Goal: Check status: Verify the current state of an ongoing process or item

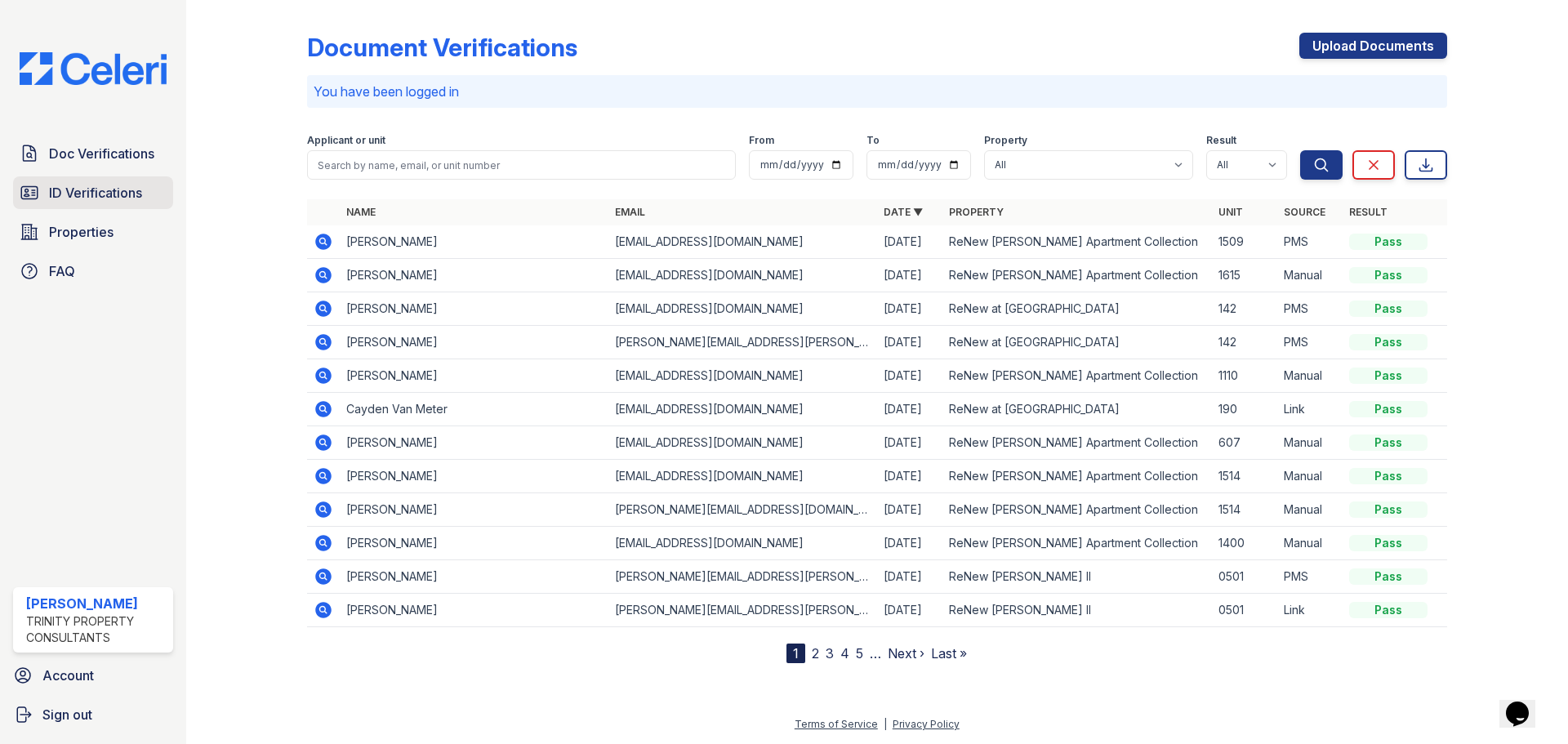
click at [115, 203] on span "ID Verifications" at bounding box center [96, 192] width 93 height 20
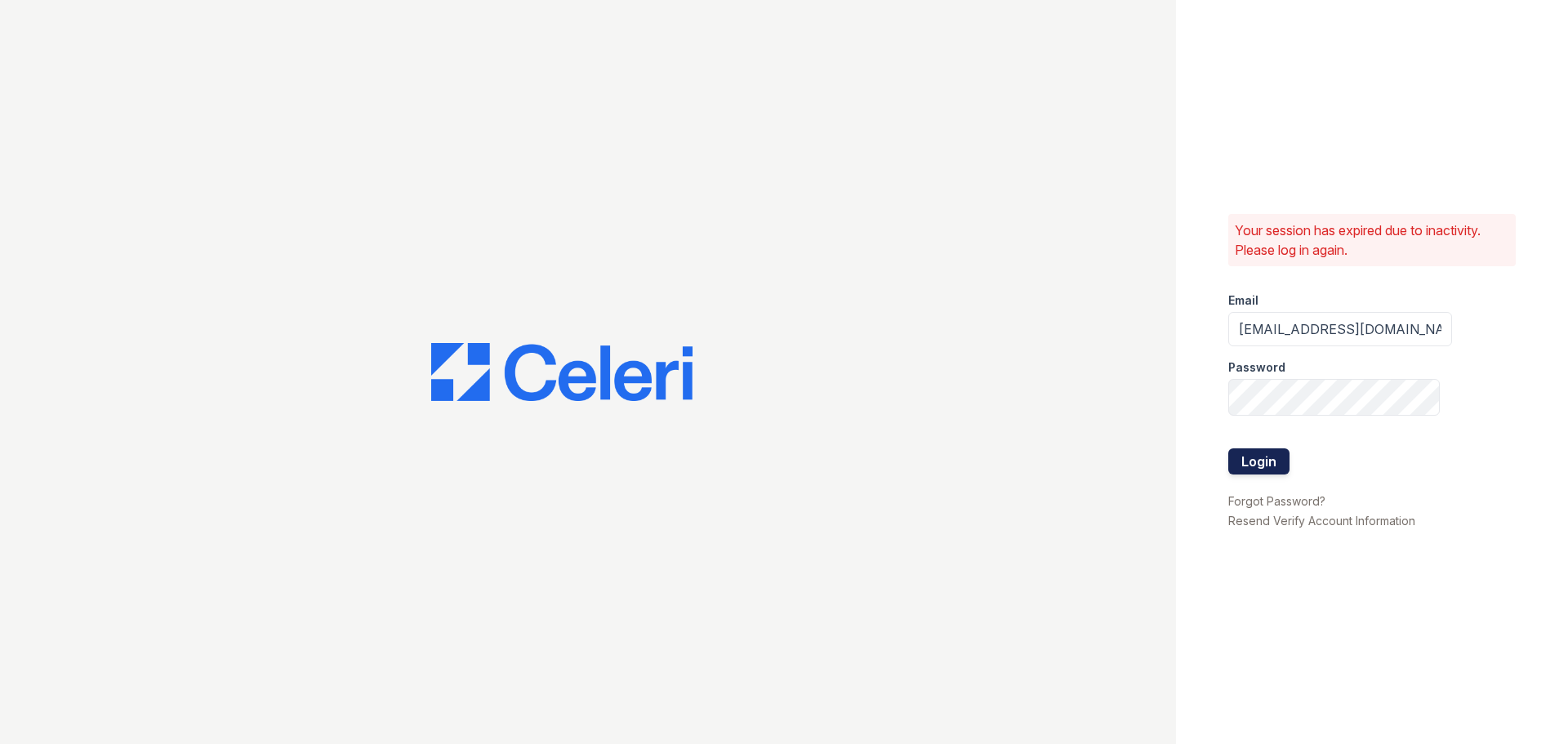
click at [1273, 464] on button "Login" at bounding box center [1259, 462] width 61 height 26
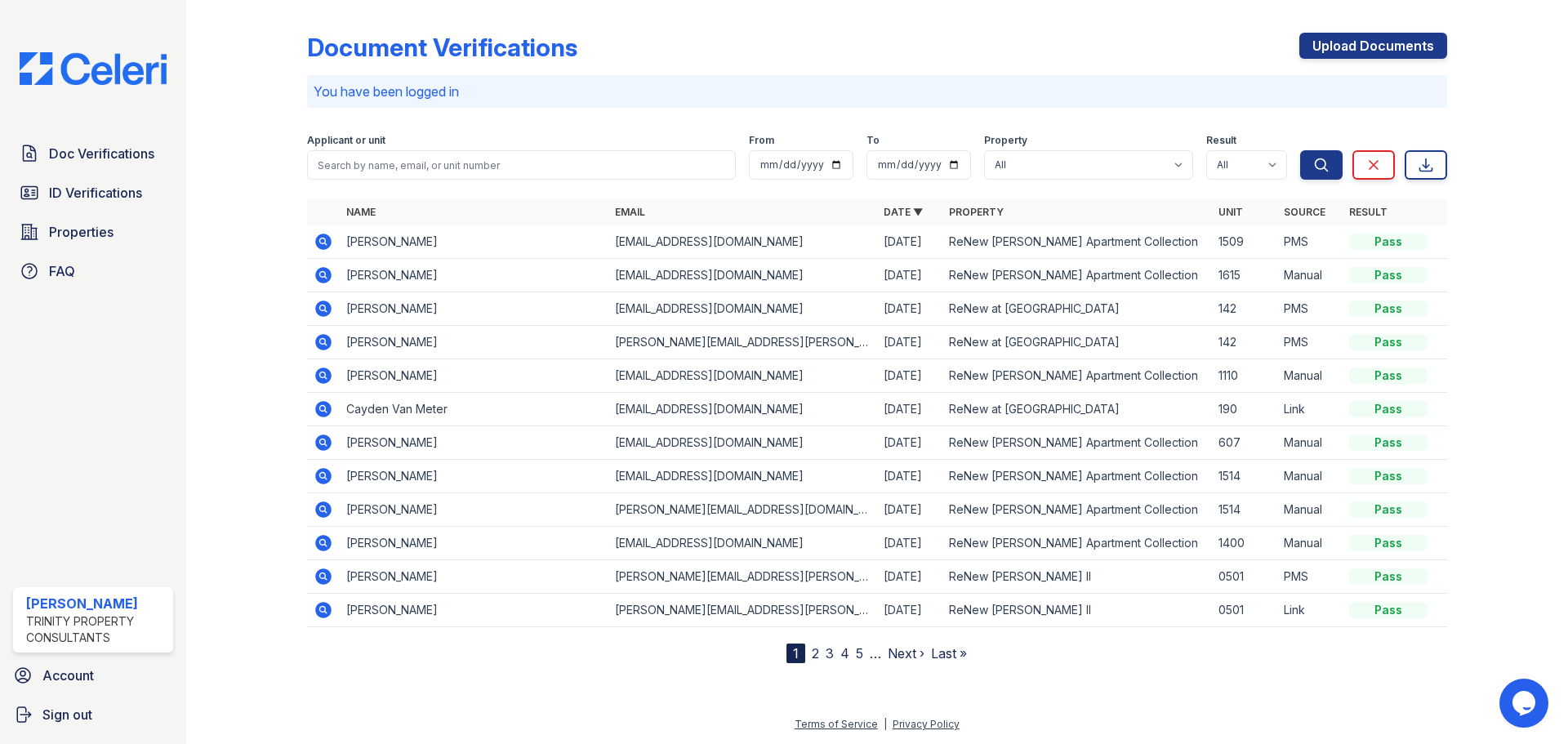
click at [326, 419] on icon at bounding box center [323, 409] width 20 height 20
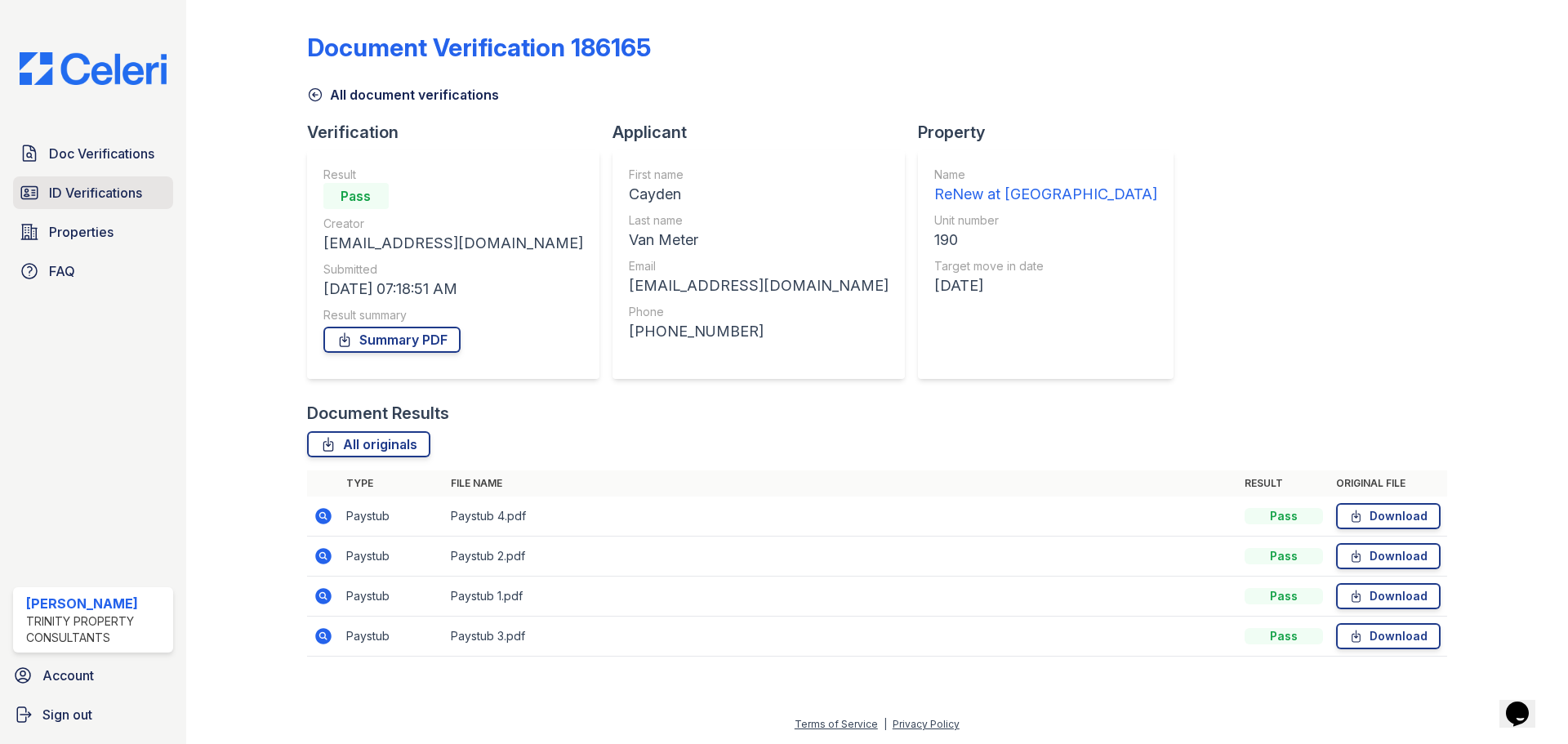
click at [125, 203] on span "ID Verifications" at bounding box center [96, 192] width 93 height 20
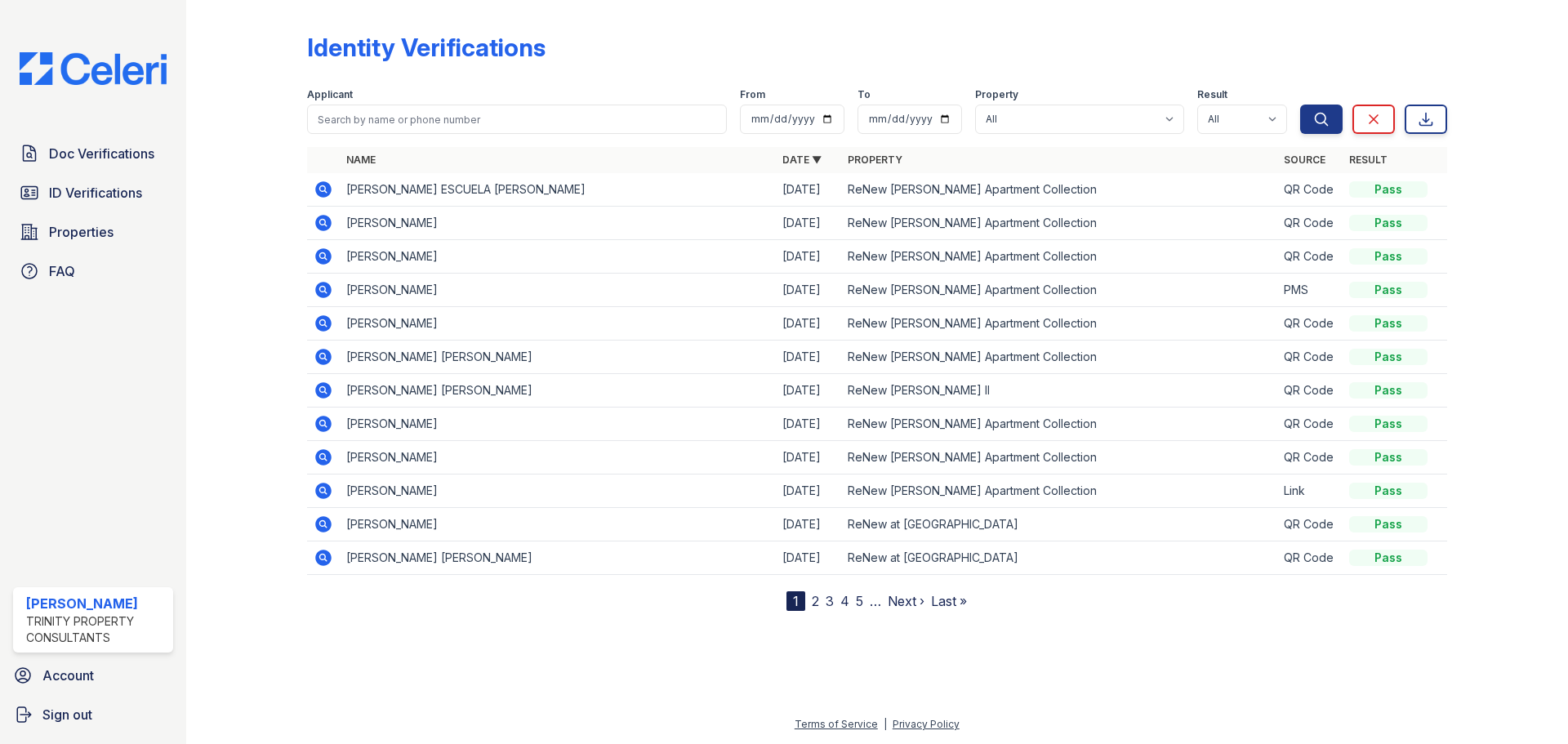
click at [818, 609] on link "2" at bounding box center [816, 602] width 7 height 17
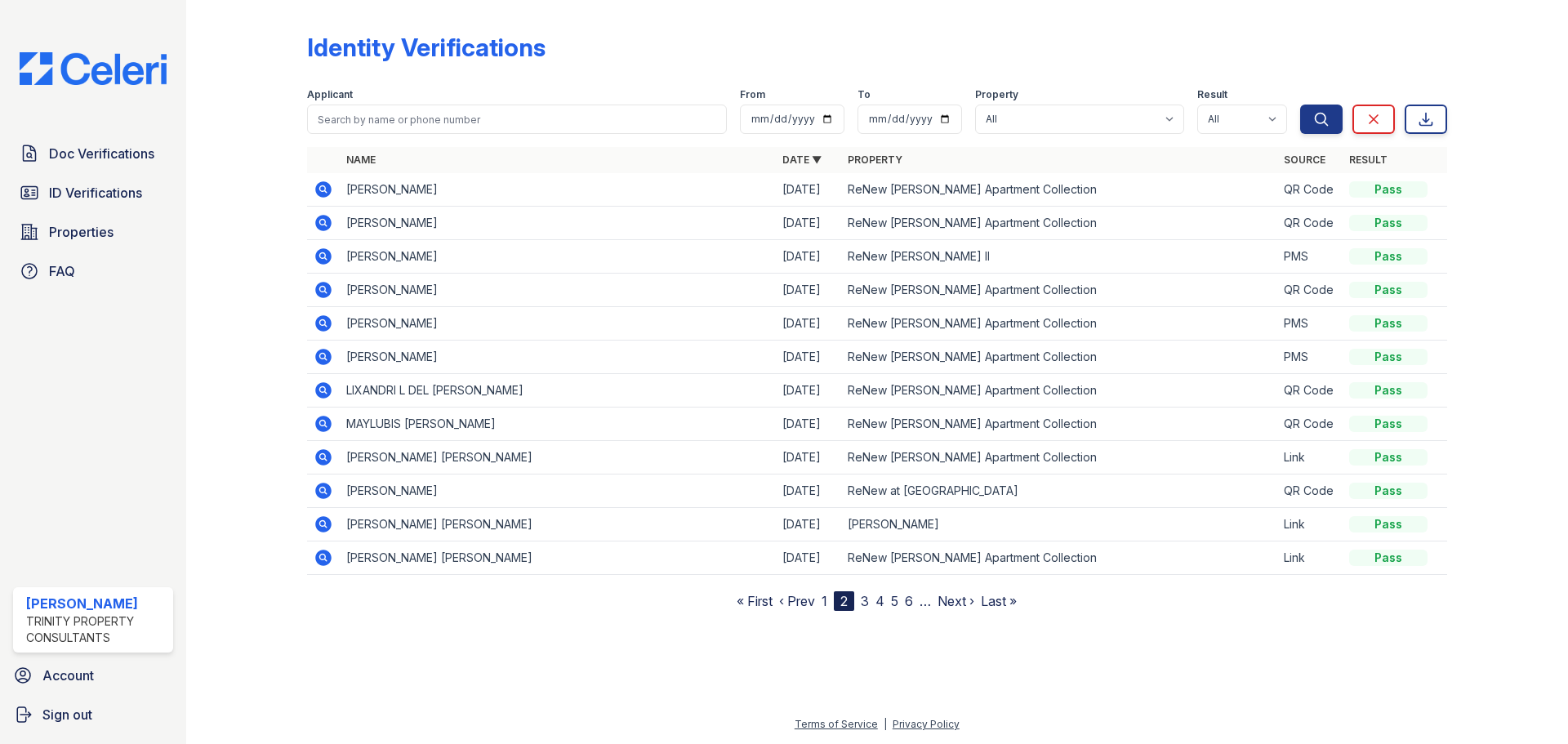
click at [869, 609] on link "3" at bounding box center [865, 602] width 8 height 17
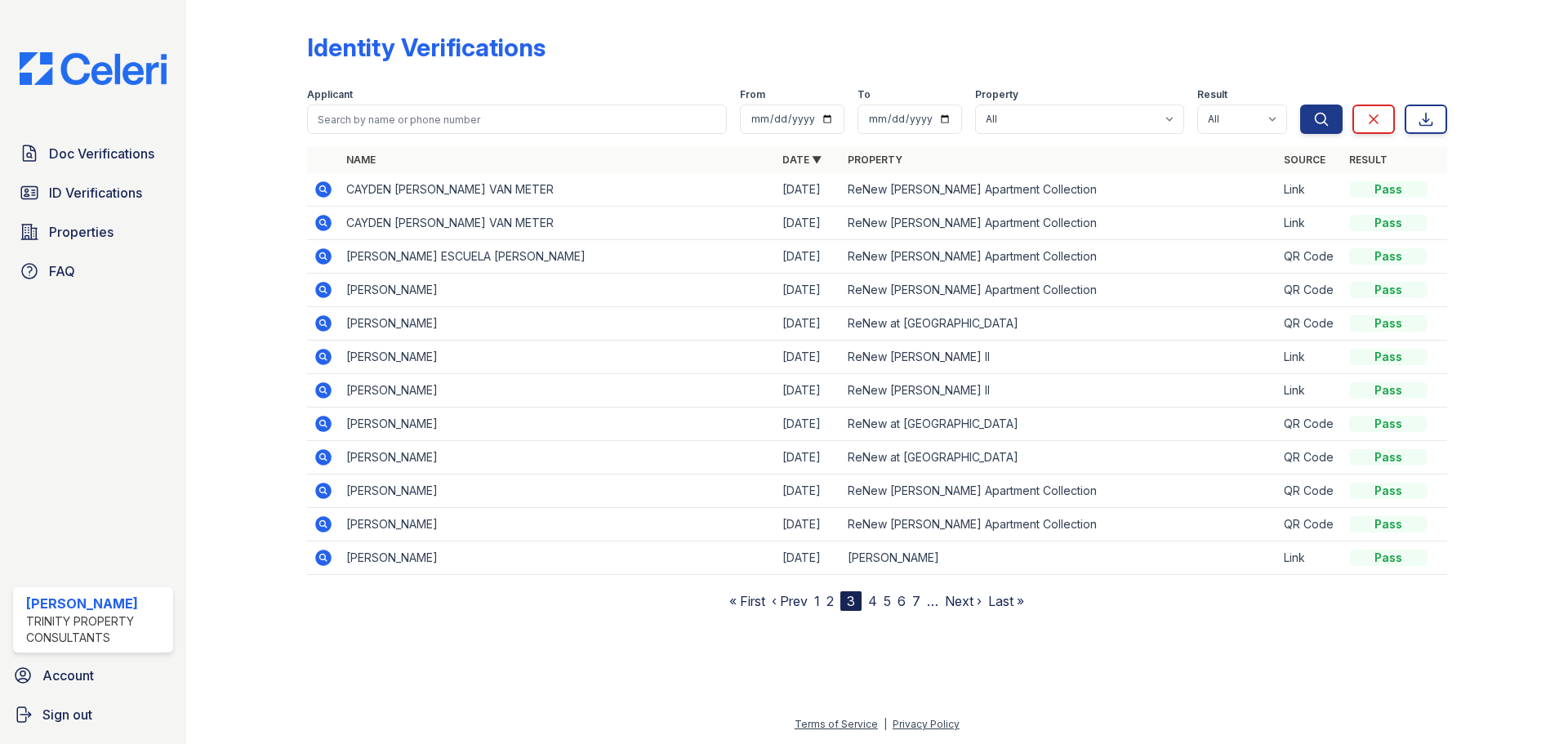
click at [331, 196] on icon at bounding box center [324, 190] width 17 height 17
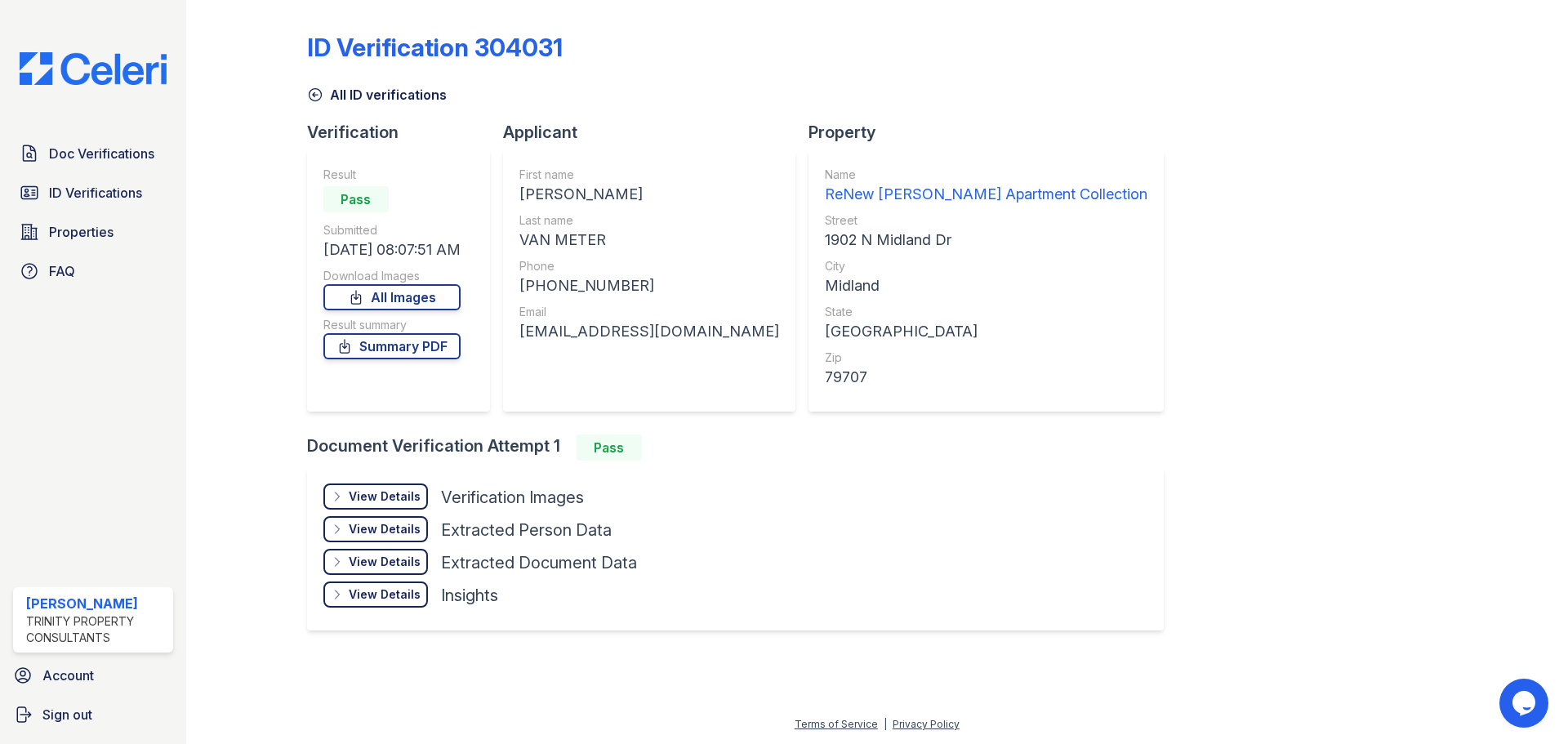
click at [403, 505] on div "View Details" at bounding box center [385, 497] width 72 height 17
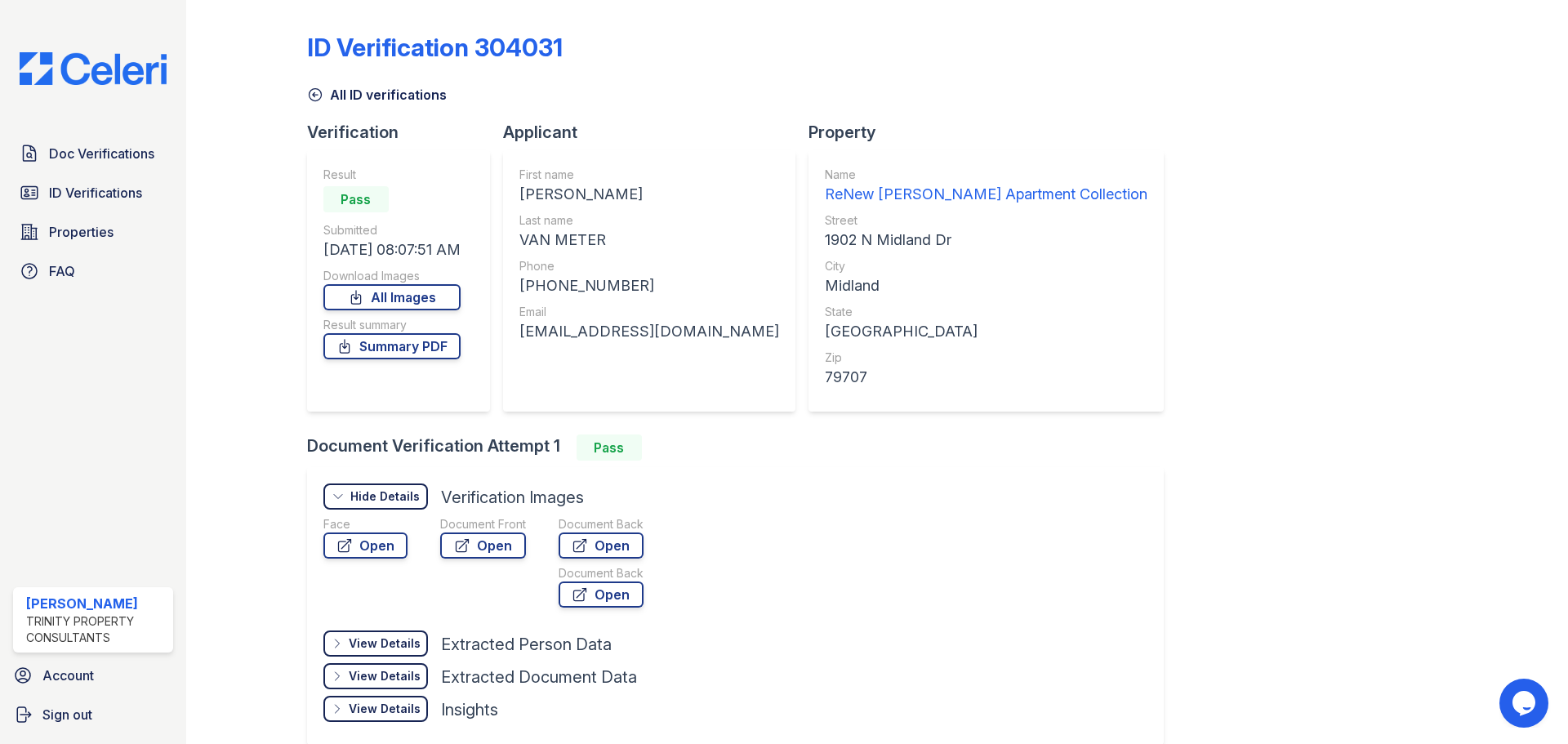
click at [419, 652] on div "View Details" at bounding box center [385, 643] width 72 height 17
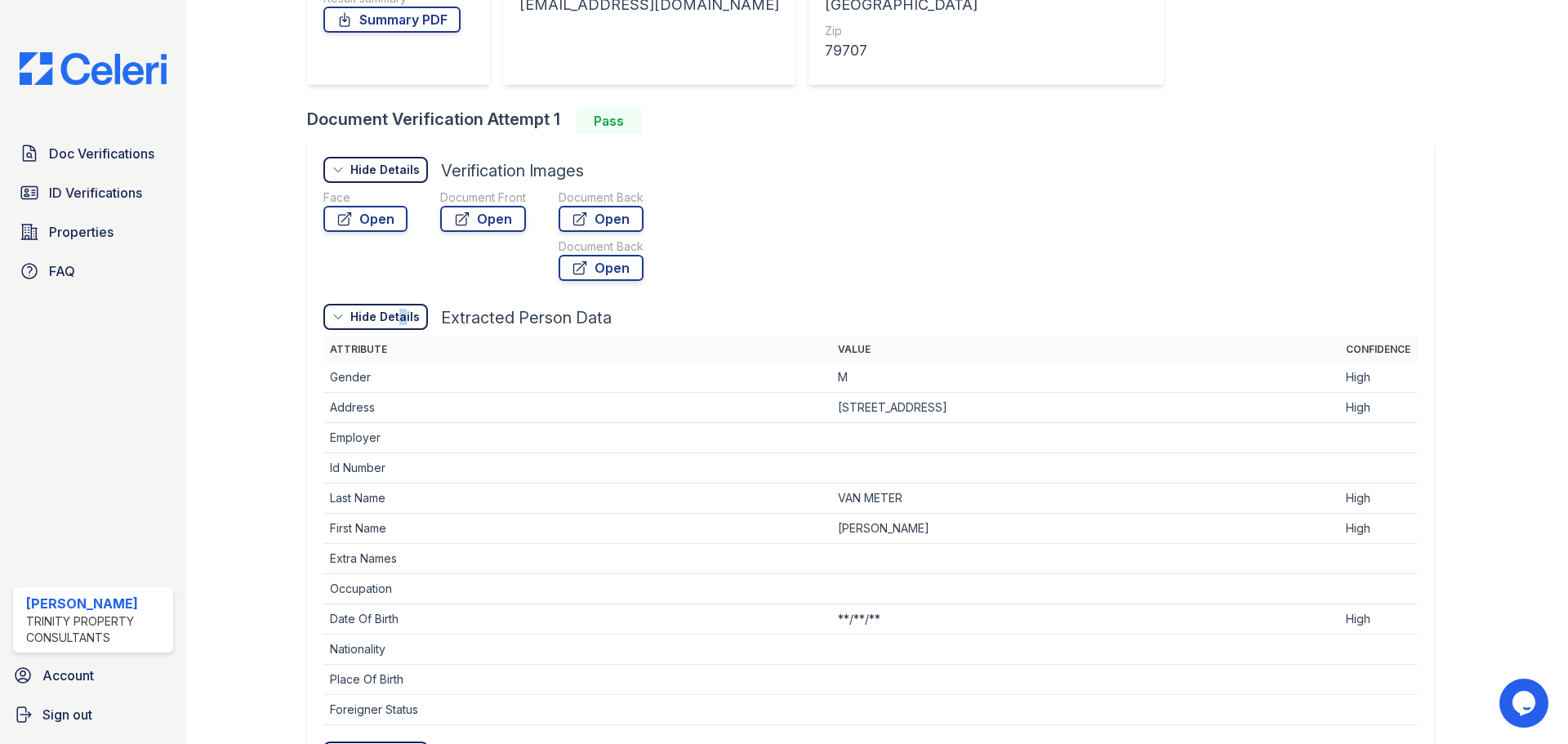
click at [413, 325] on div "Hide Details" at bounding box center [385, 318] width 70 height 17
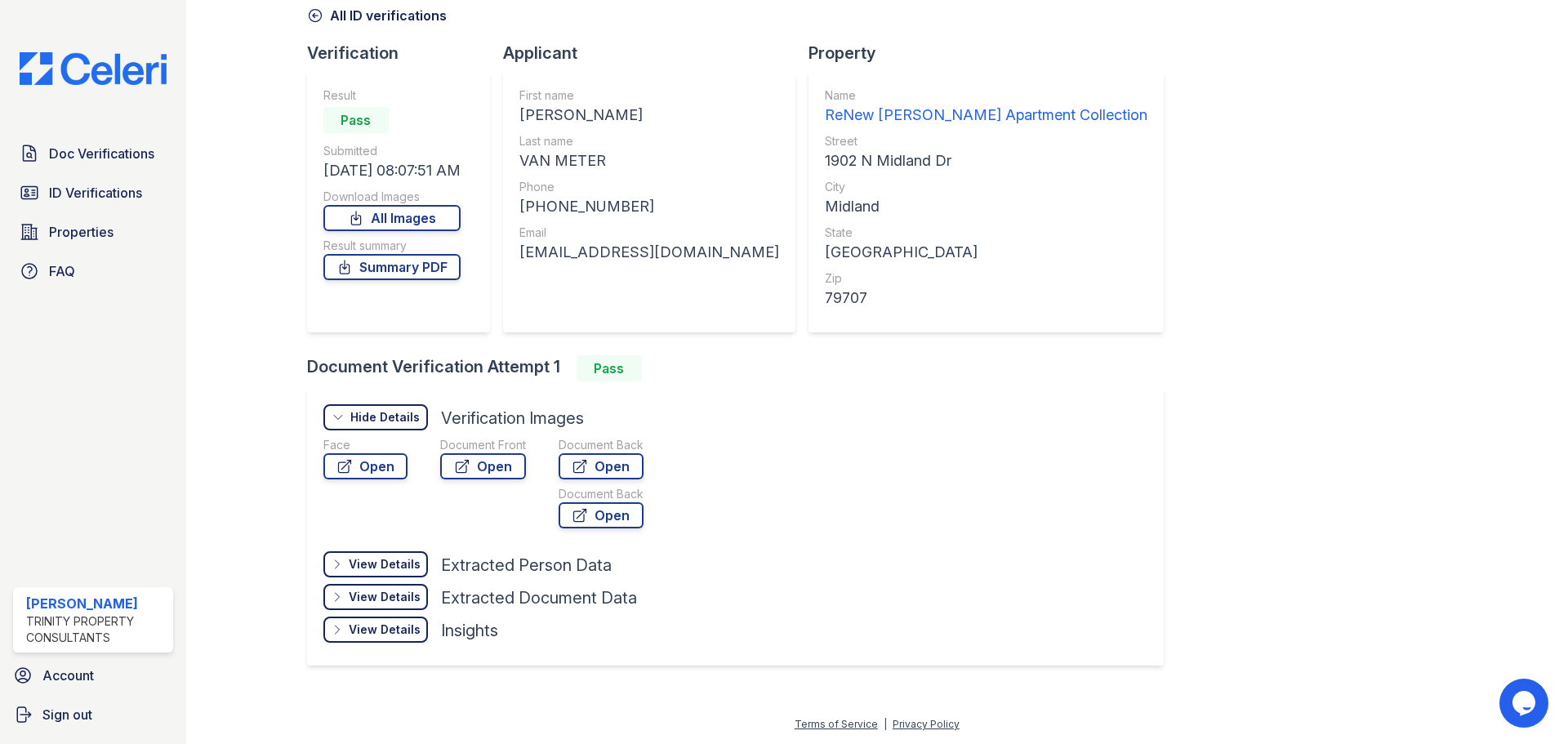
scroll to position [129, 0]
click at [470, 458] on icon at bounding box center [463, 467] width 17 height 17
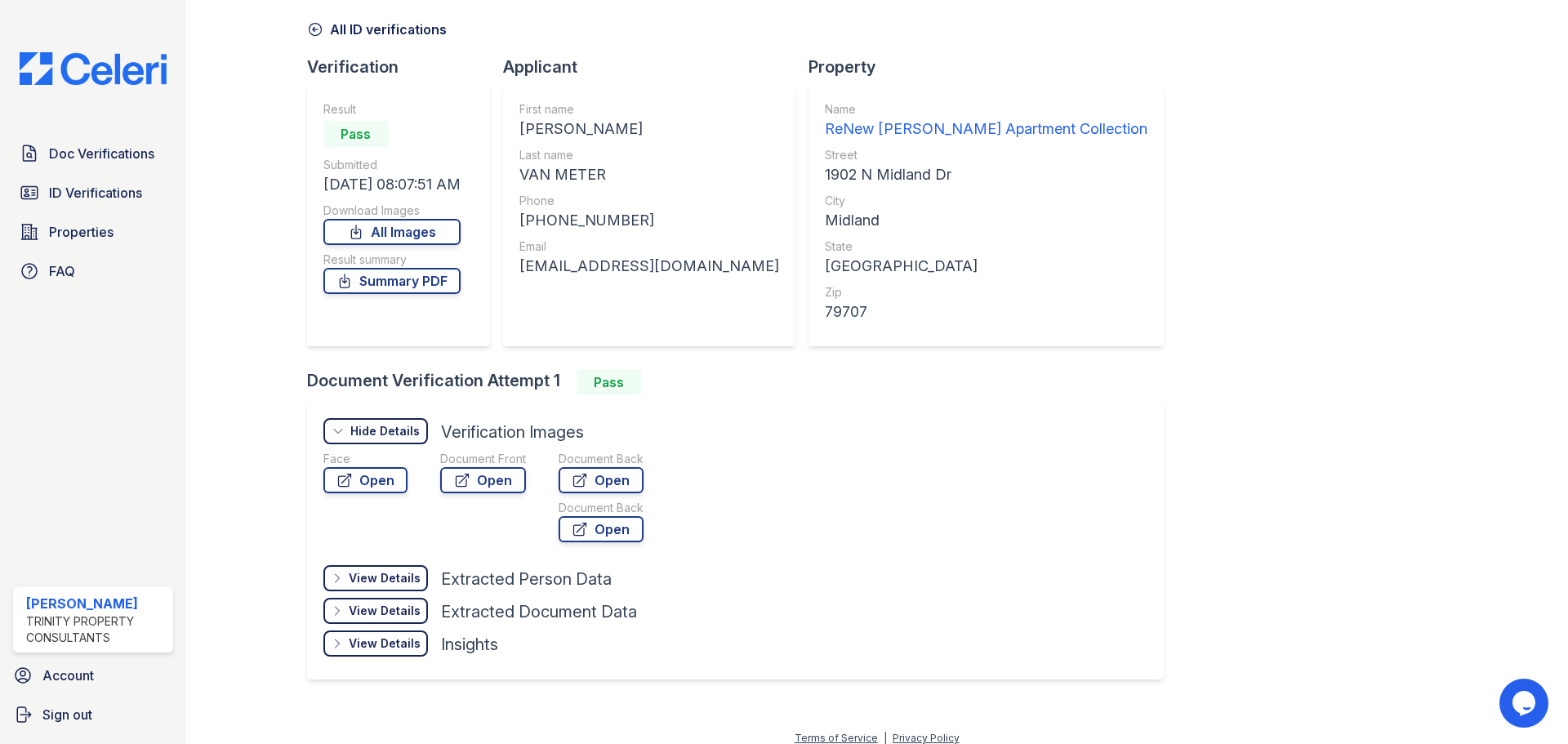
scroll to position [0, 0]
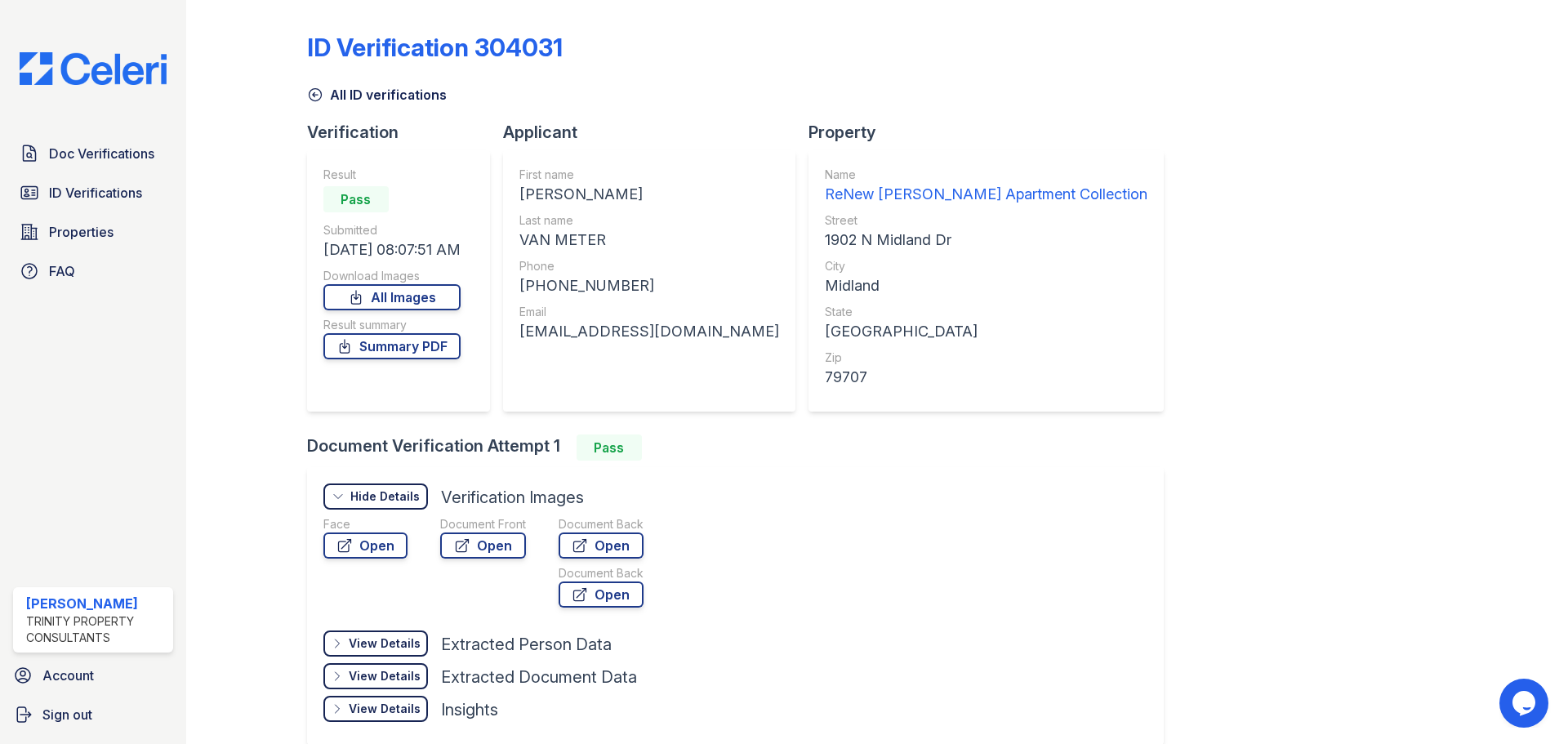
click at [323, 95] on icon at bounding box center [316, 95] width 17 height 17
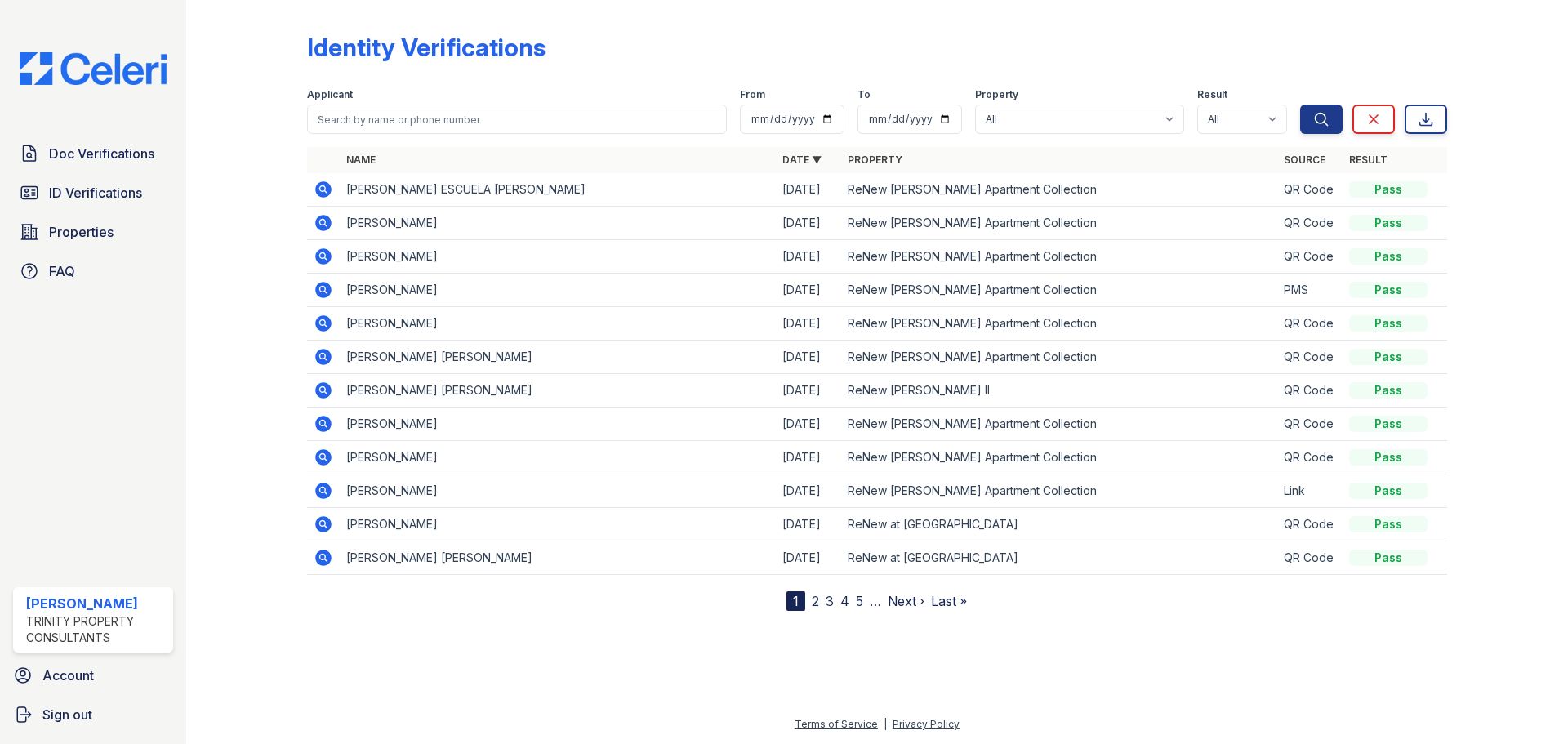
click at [817, 609] on link "2" at bounding box center [816, 602] width 7 height 17
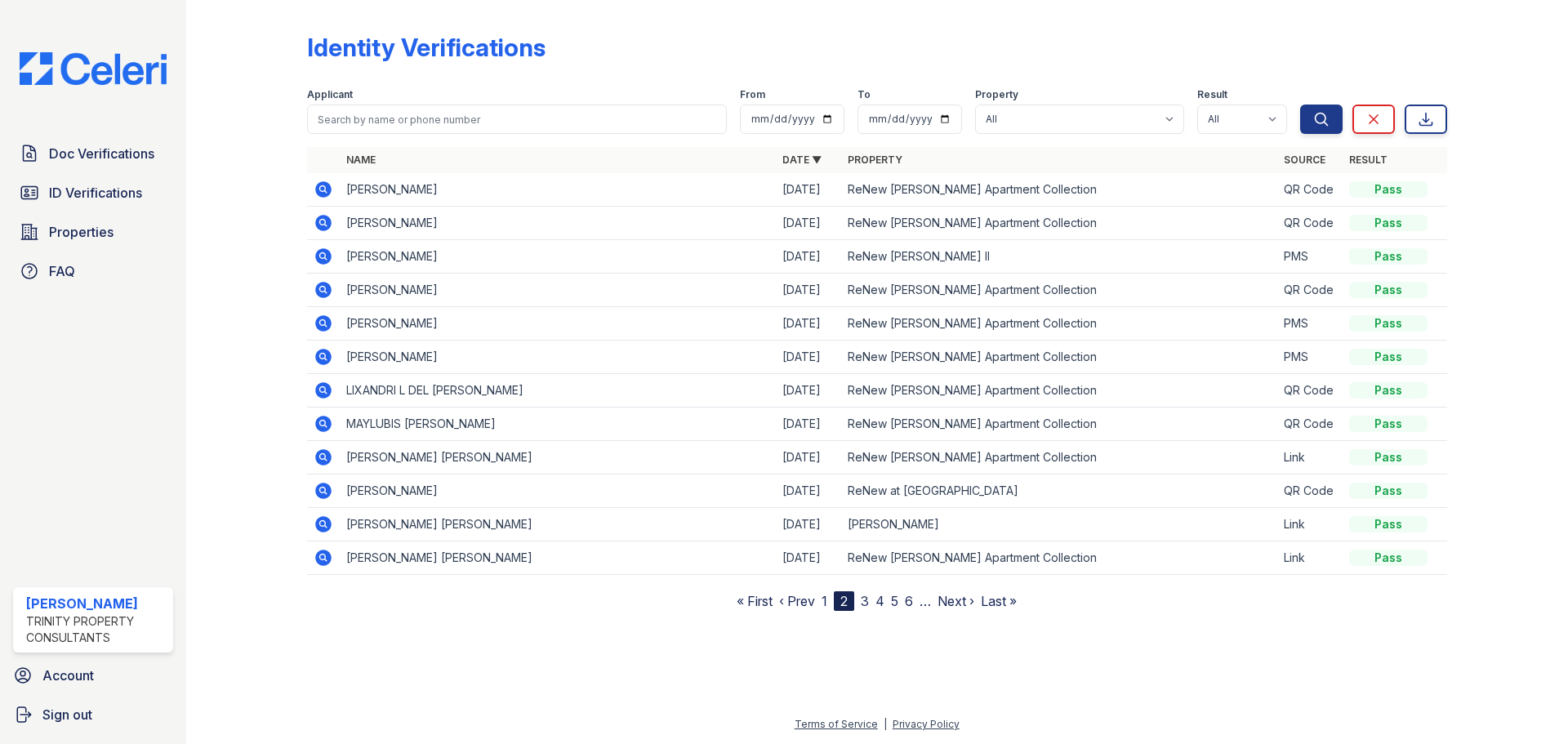
click at [828, 609] on link "1" at bounding box center [824, 602] width 6 height 17
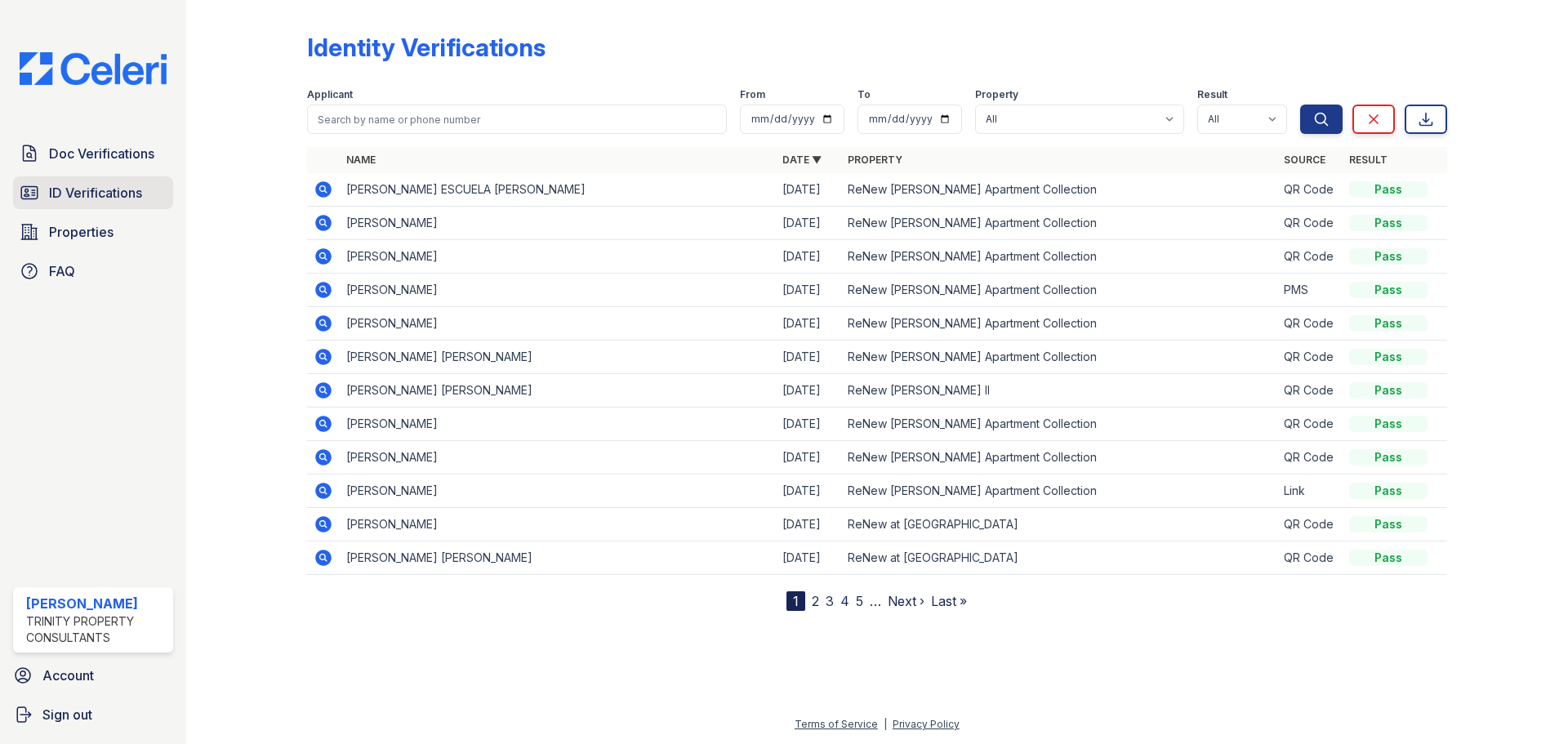
click at [139, 203] on span "ID Verifications" at bounding box center [96, 192] width 93 height 20
click at [819, 609] on link "2" at bounding box center [816, 602] width 7 height 17
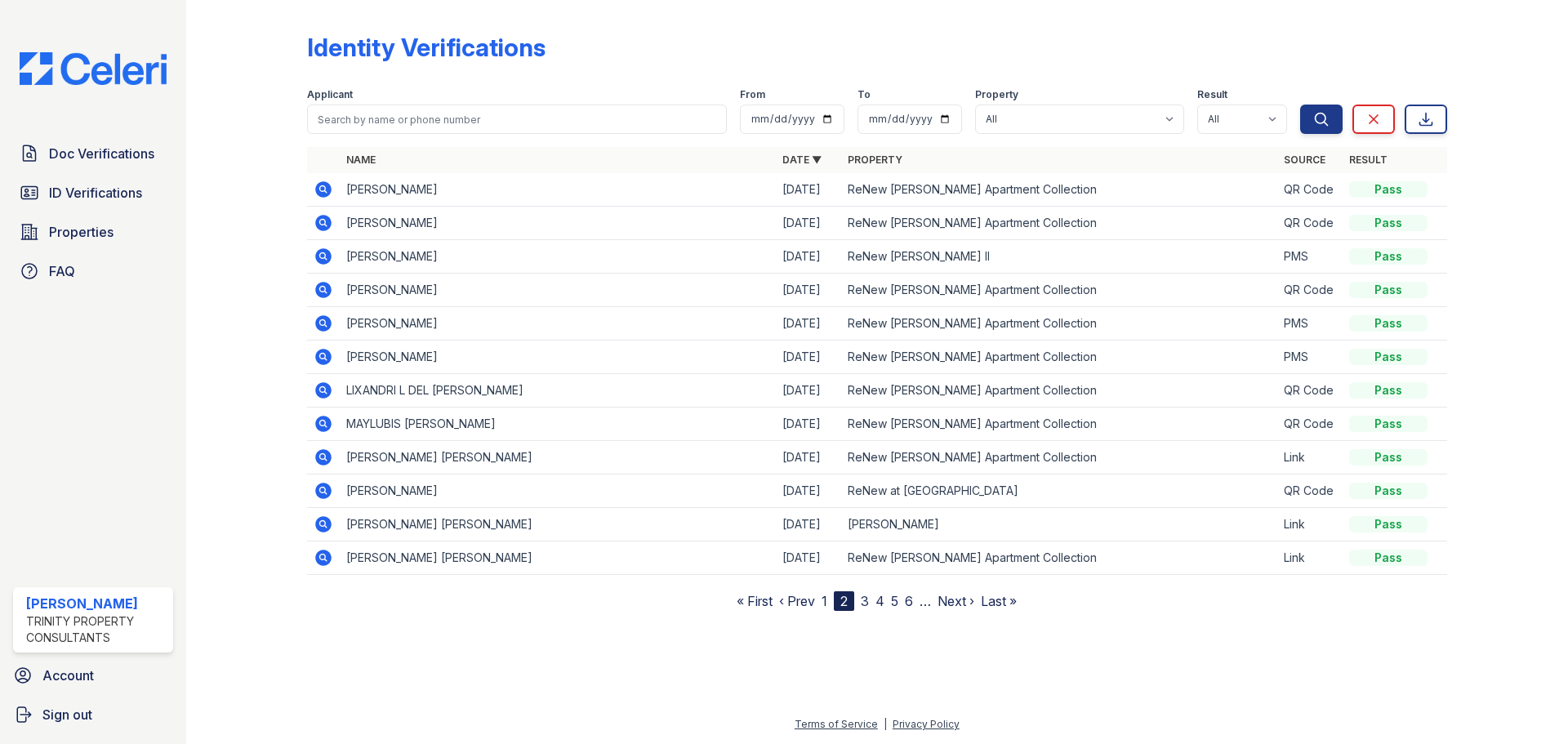
click at [828, 609] on link "1" at bounding box center [824, 602] width 6 height 17
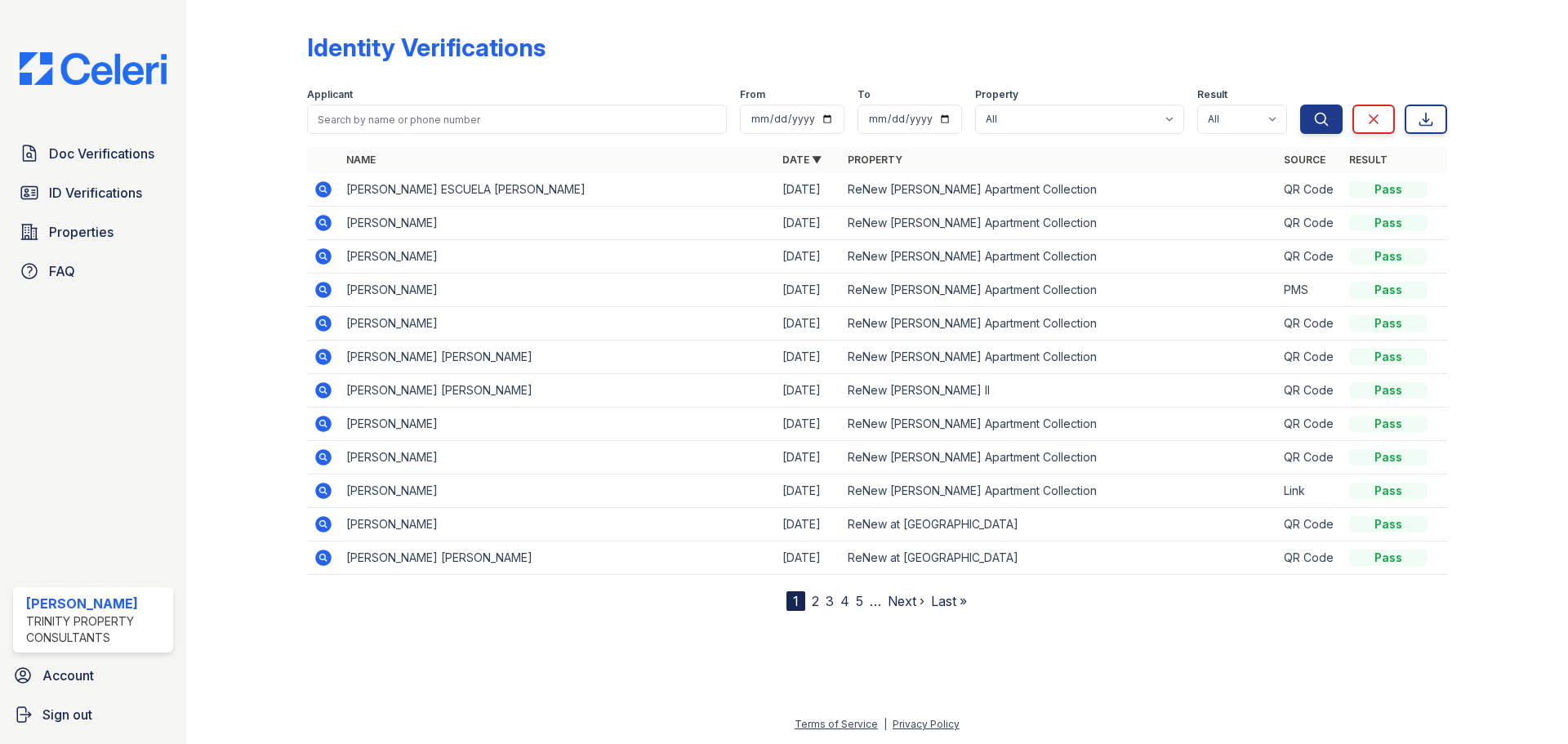
click at [818, 609] on link "2" at bounding box center [816, 602] width 7 height 17
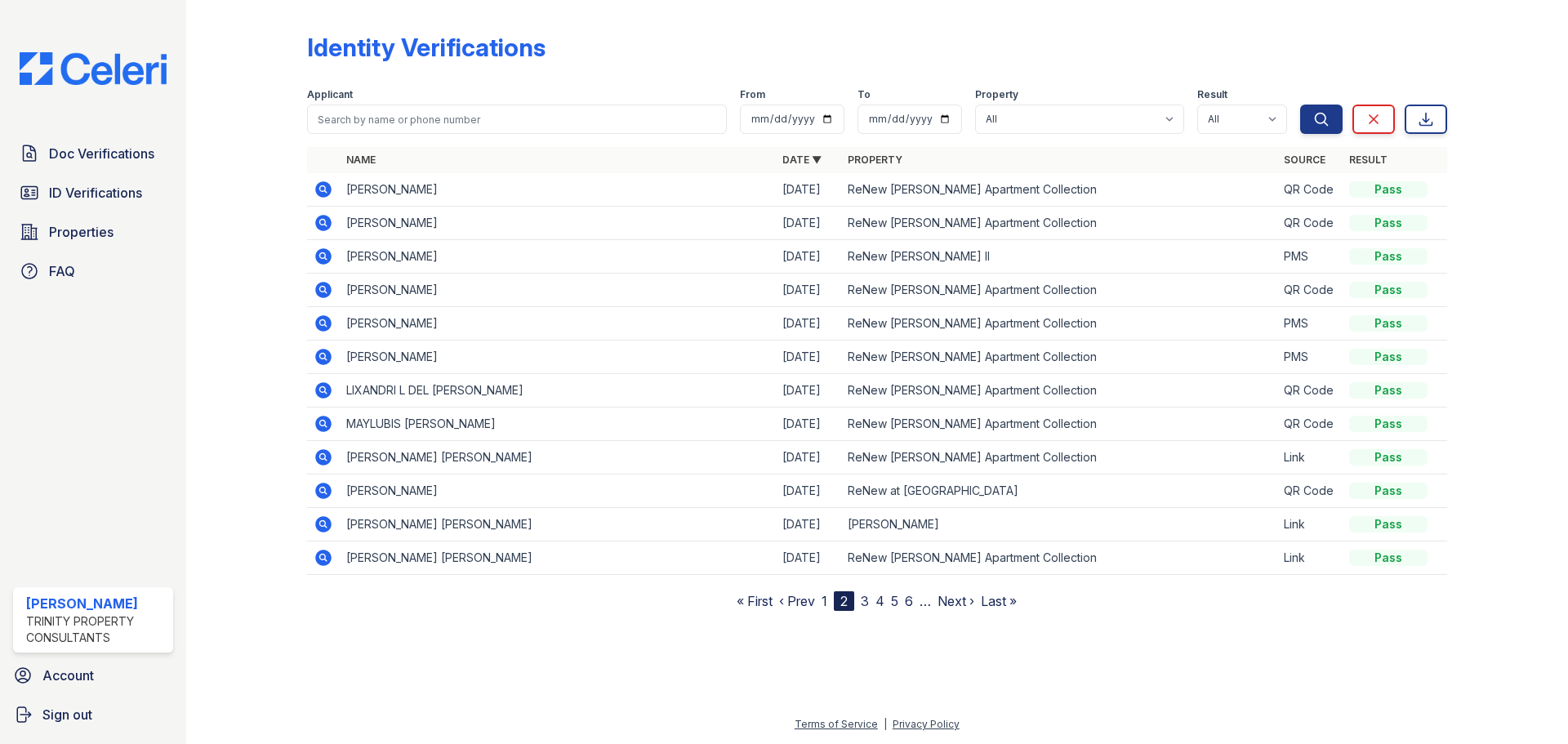
click at [828, 609] on link "1" at bounding box center [824, 602] width 6 height 17
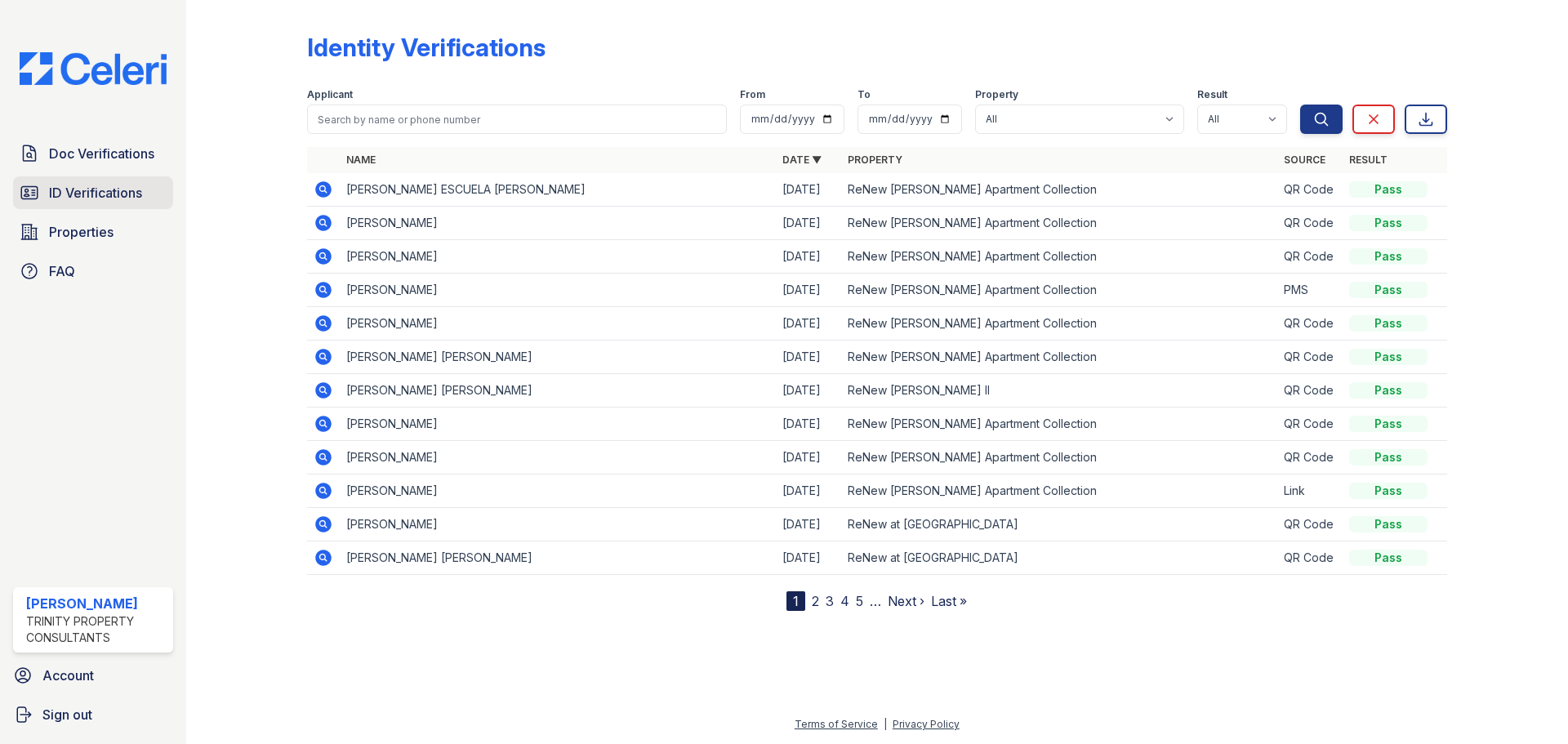
click at [89, 191] on link "ID Verifications" at bounding box center [93, 192] width 160 height 33
click at [815, 609] on link "2" at bounding box center [816, 602] width 7 height 17
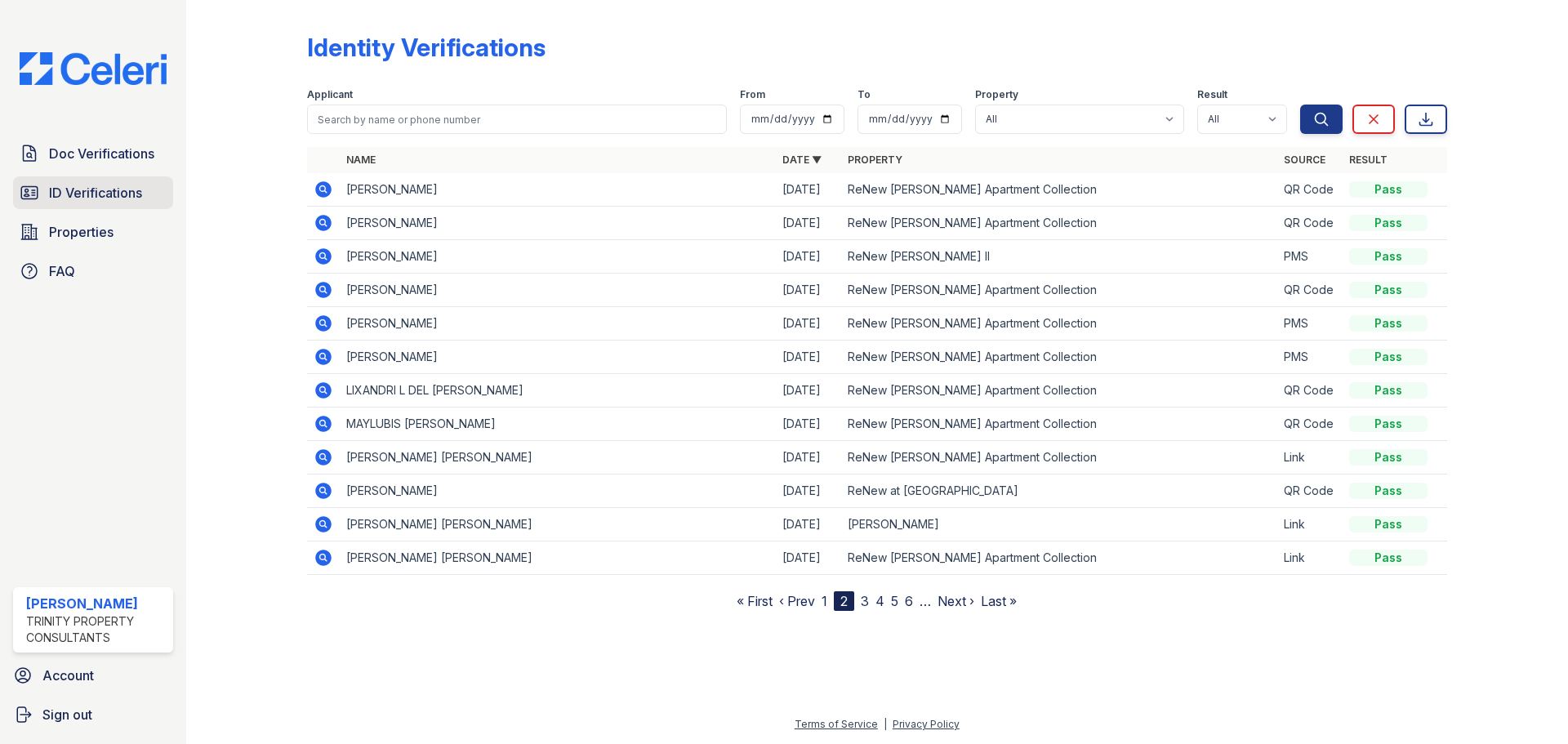
click at [128, 203] on span "ID Verifications" at bounding box center [96, 192] width 93 height 20
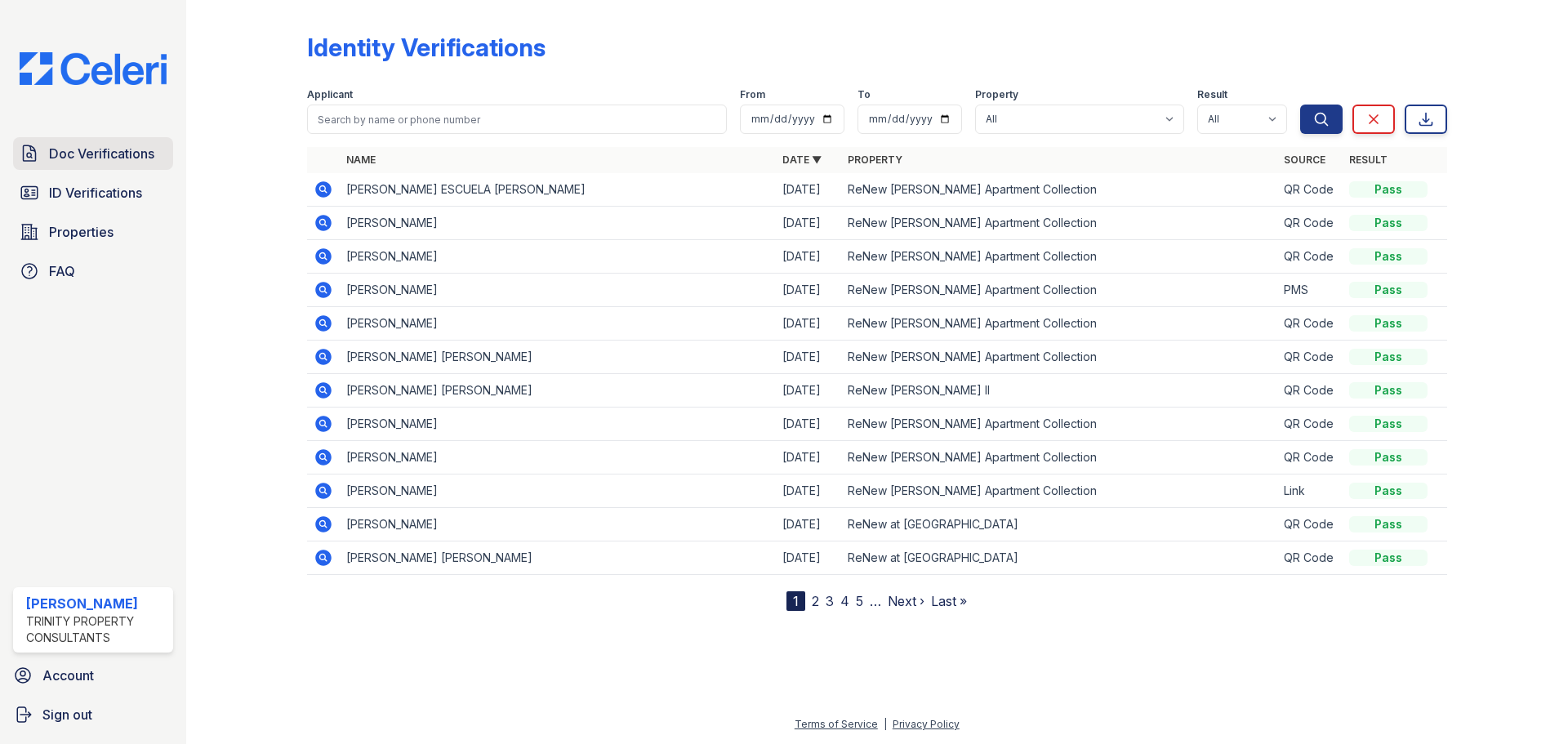
click at [124, 163] on span "Doc Verifications" at bounding box center [101, 153] width 105 height 20
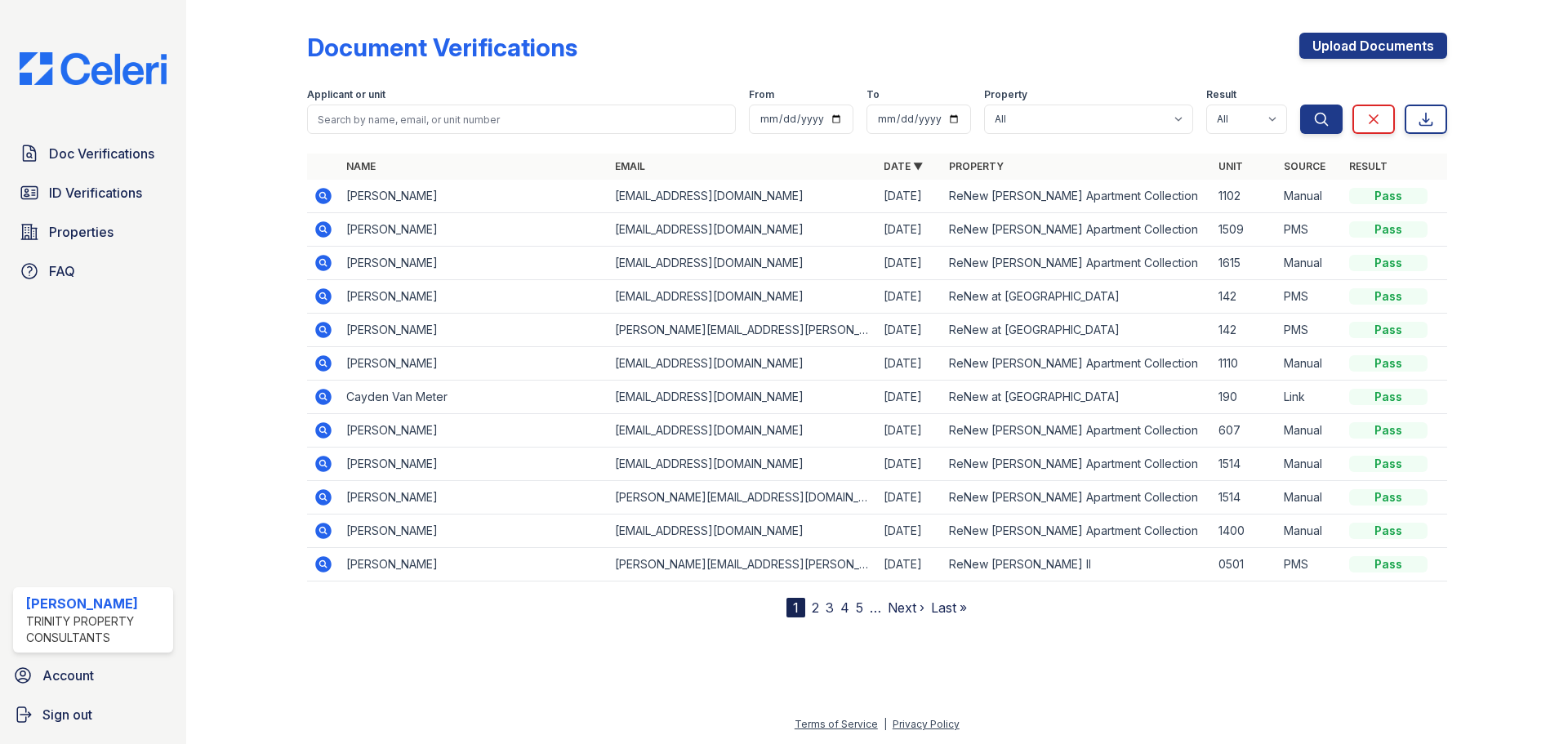
click at [331, 405] on icon at bounding box center [324, 398] width 17 height 17
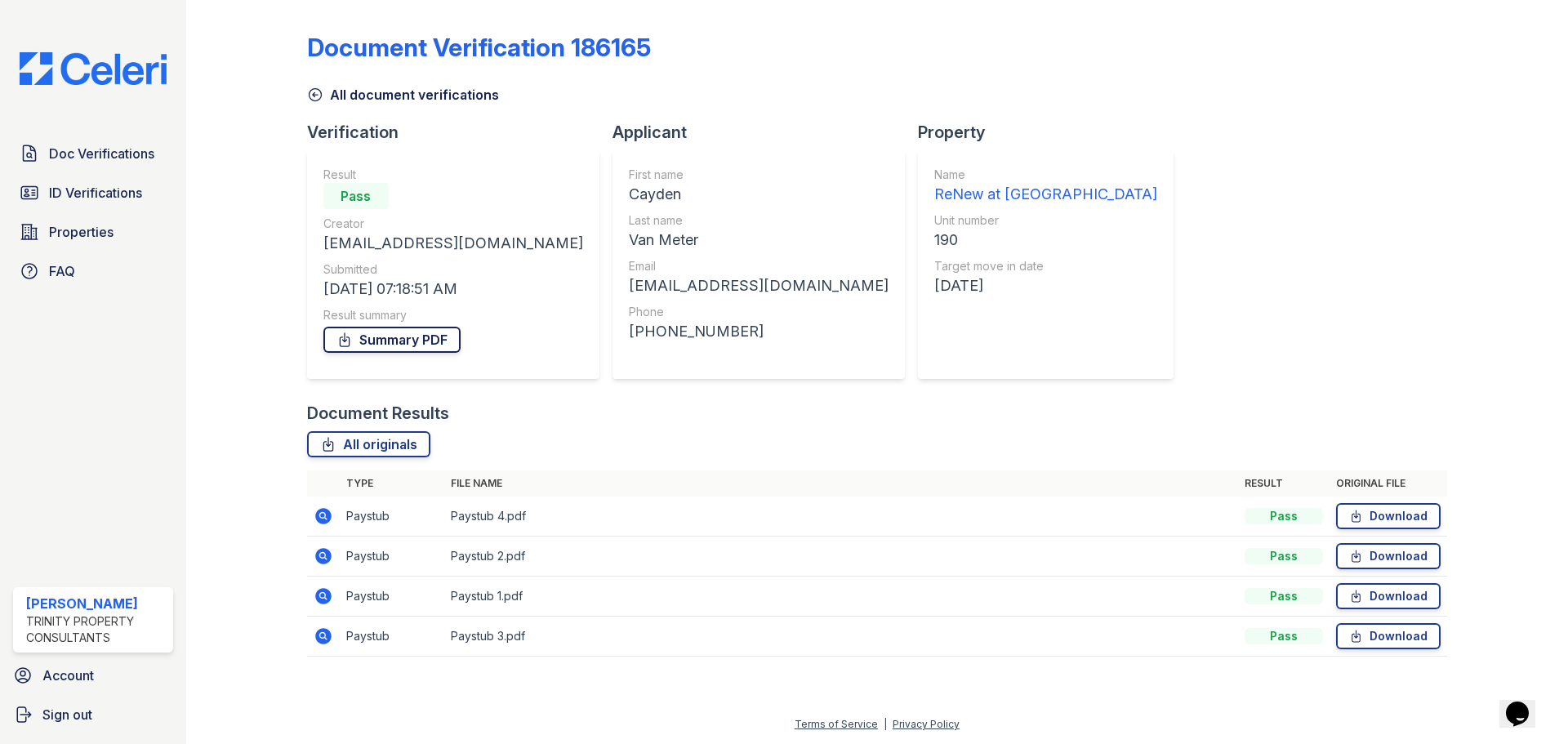
click at [390, 353] on link "Summary PDF" at bounding box center [391, 340] width 137 height 26
click at [391, 457] on link "All originals" at bounding box center [369, 444] width 123 height 26
click at [123, 191] on link "ID Verifications" at bounding box center [93, 192] width 160 height 33
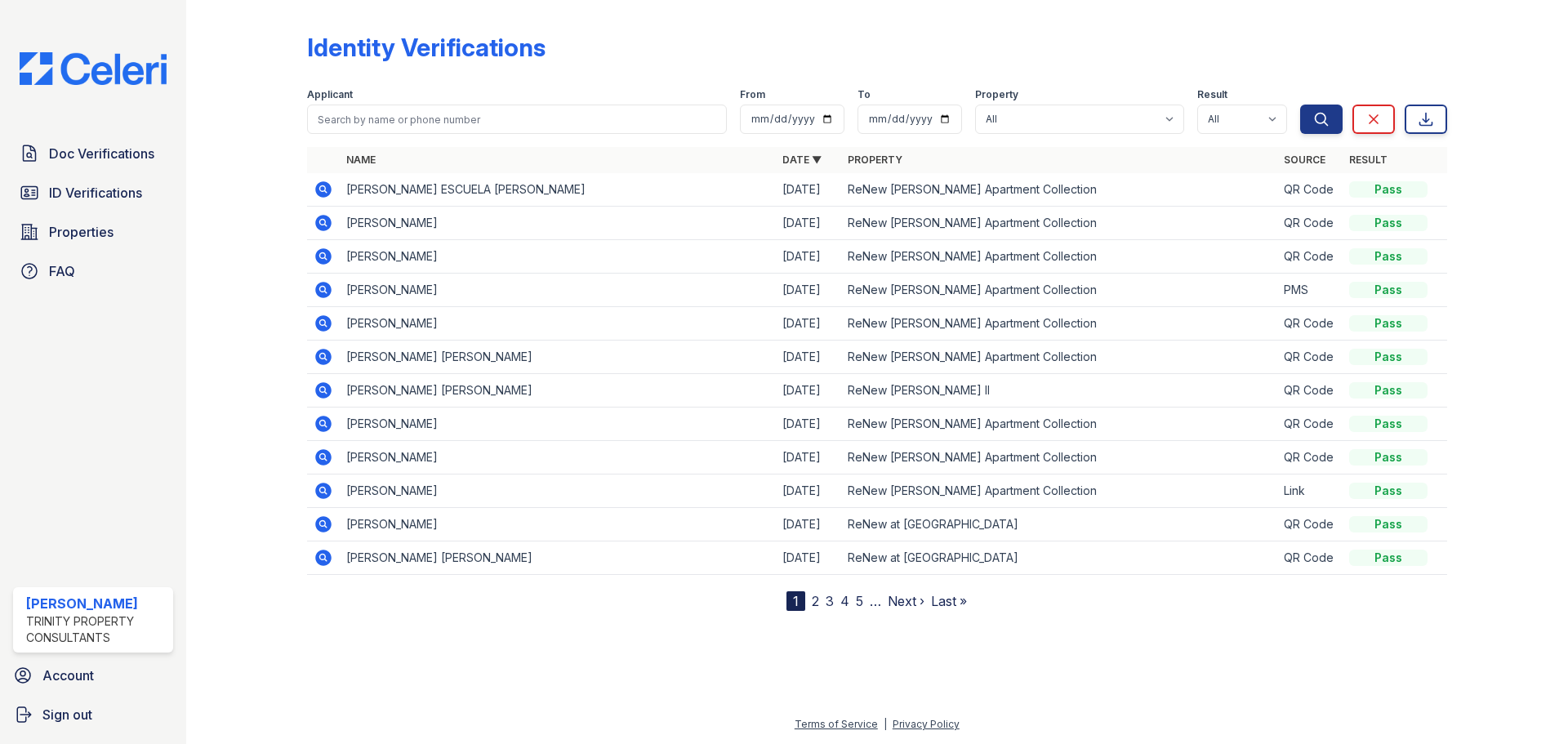
click at [809, 611] on nav "1 2 3 4 5 … Next › Last »" at bounding box center [877, 601] width 181 height 20
click at [816, 609] on link "2" at bounding box center [816, 602] width 7 height 17
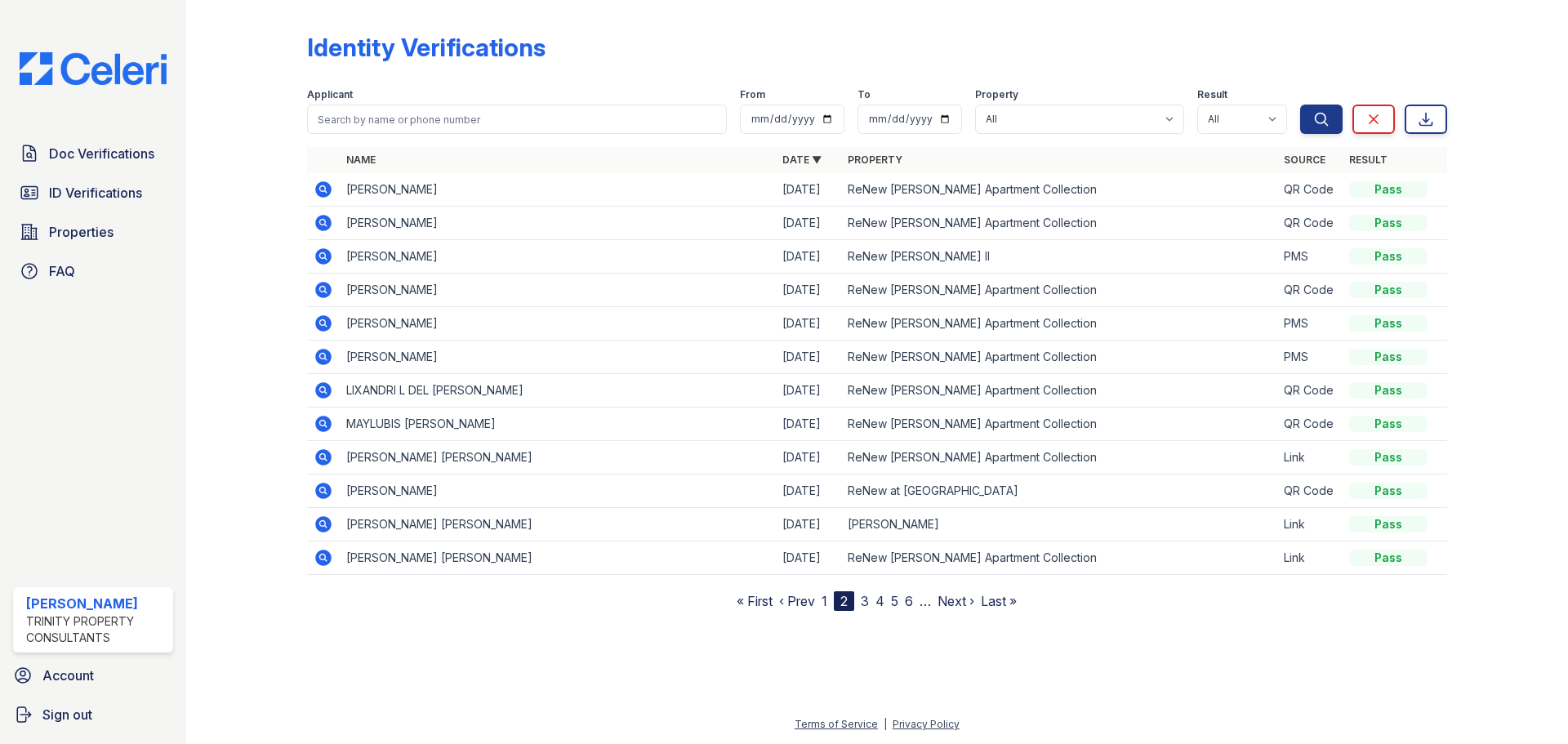
click at [868, 609] on link "3" at bounding box center [865, 602] width 8 height 17
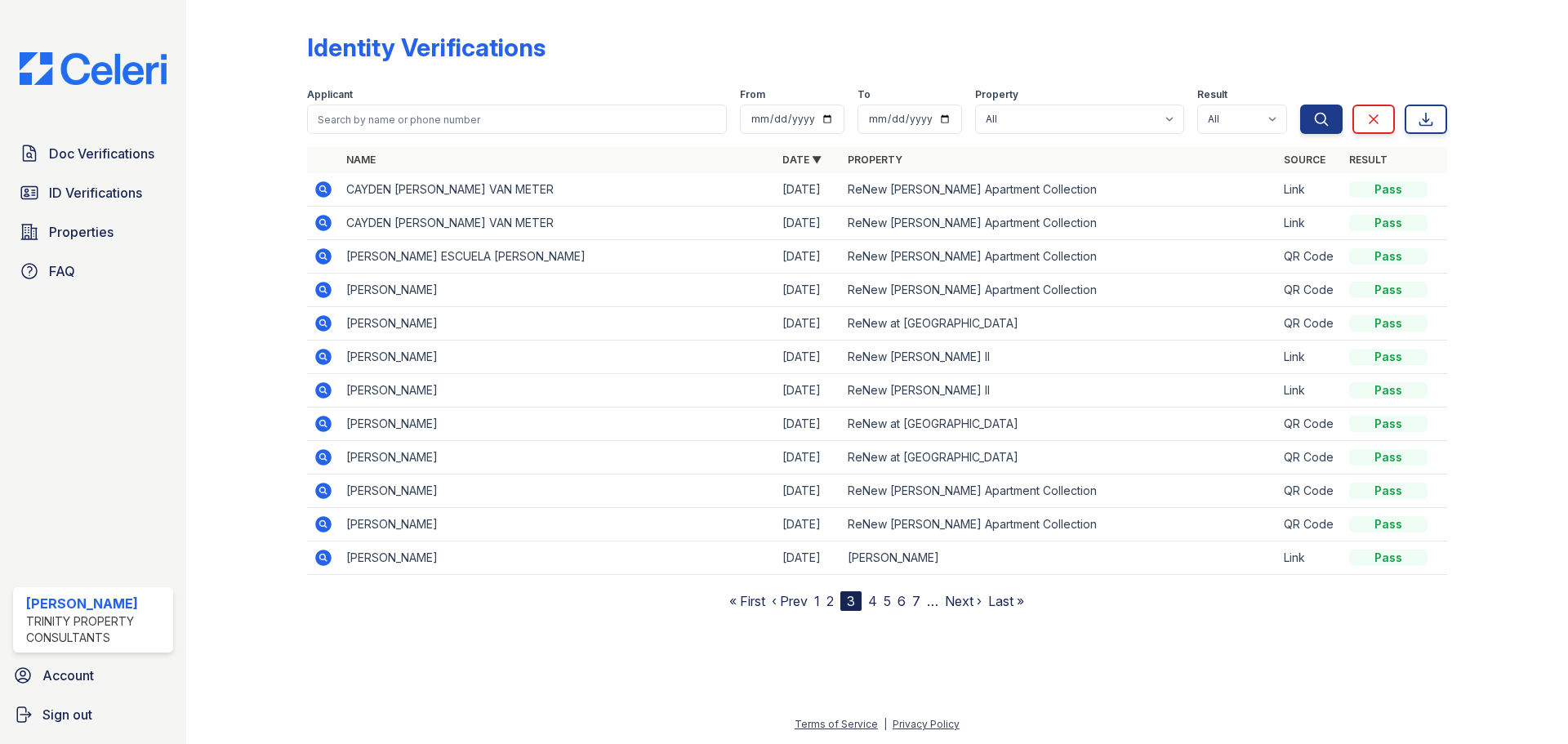
click at [331, 196] on icon at bounding box center [324, 190] width 17 height 17
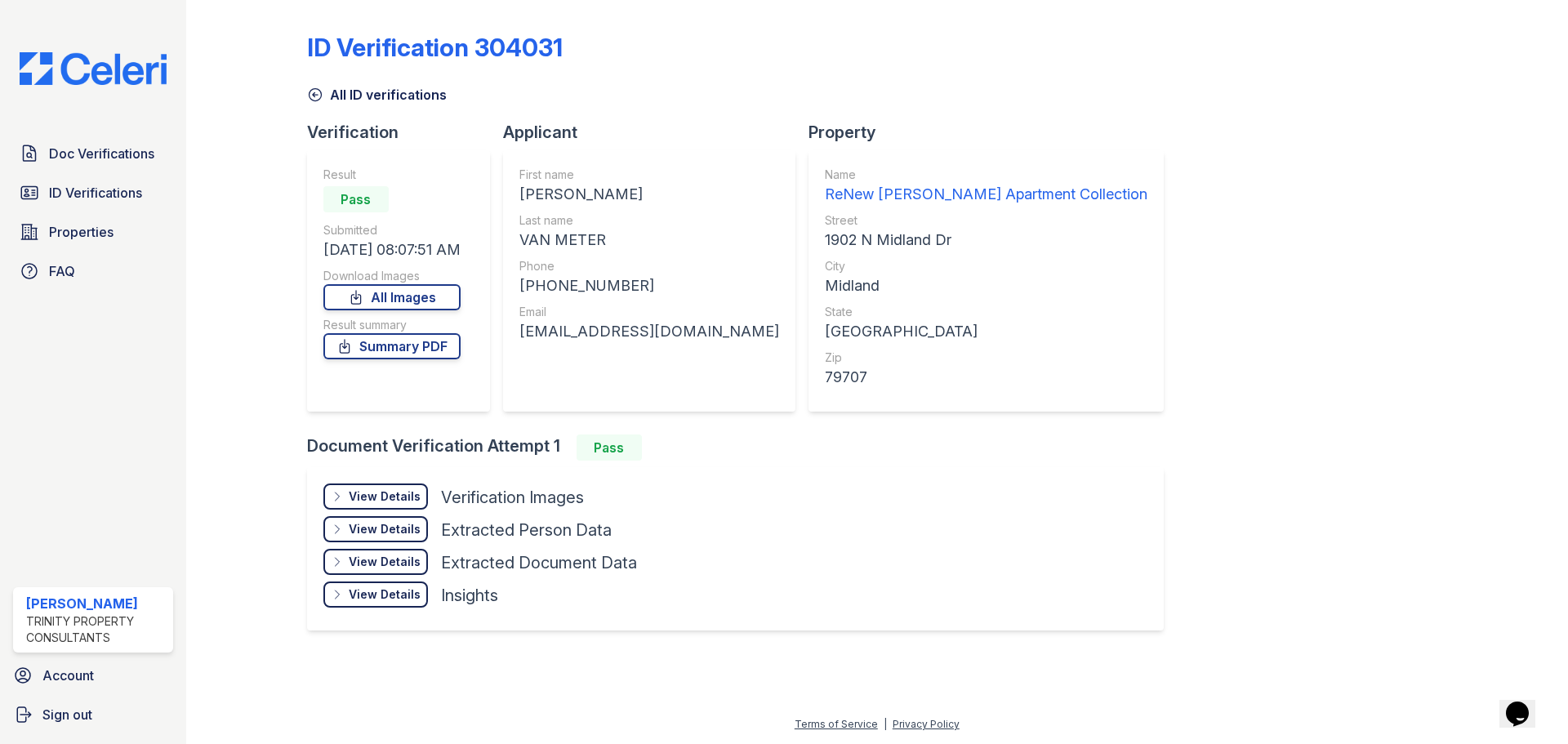
click at [419, 505] on div "View Details" at bounding box center [385, 497] width 72 height 17
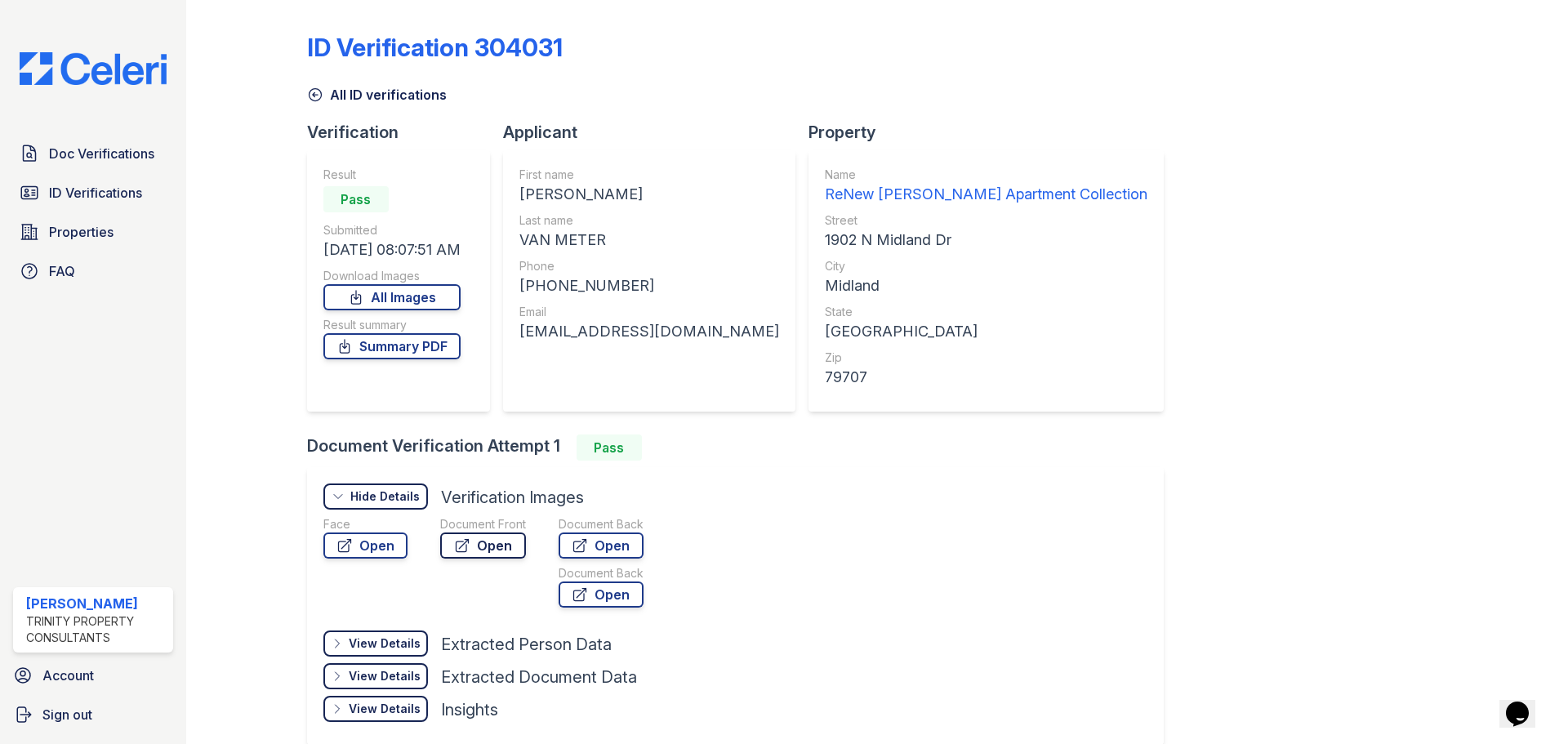
click at [463, 559] on link "Open" at bounding box center [483, 546] width 86 height 26
